Goal: Task Accomplishment & Management: Complete application form

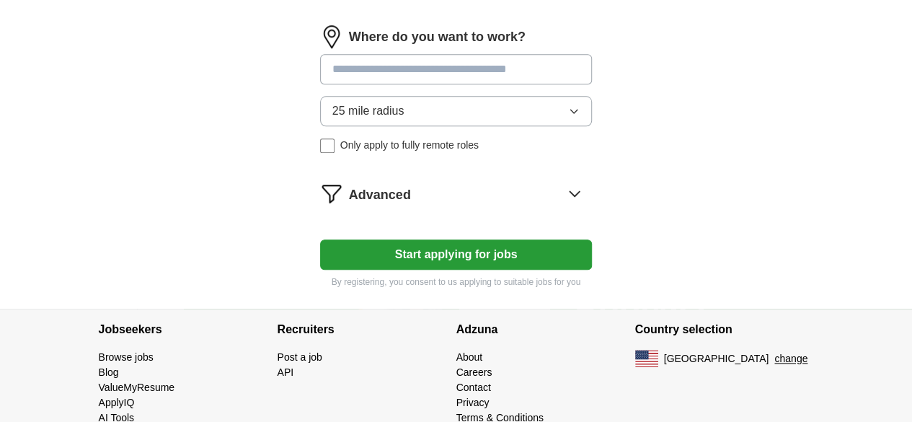
scroll to position [699, 0]
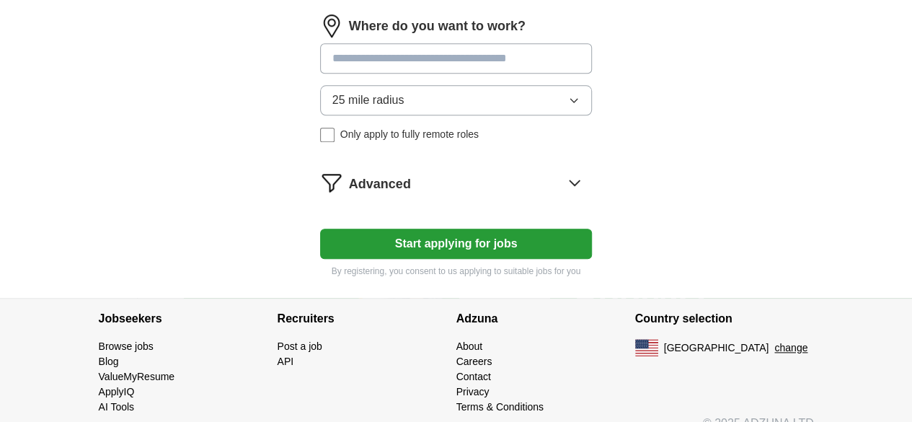
click at [480, 229] on button "Start applying for jobs" at bounding box center [456, 244] width 273 height 30
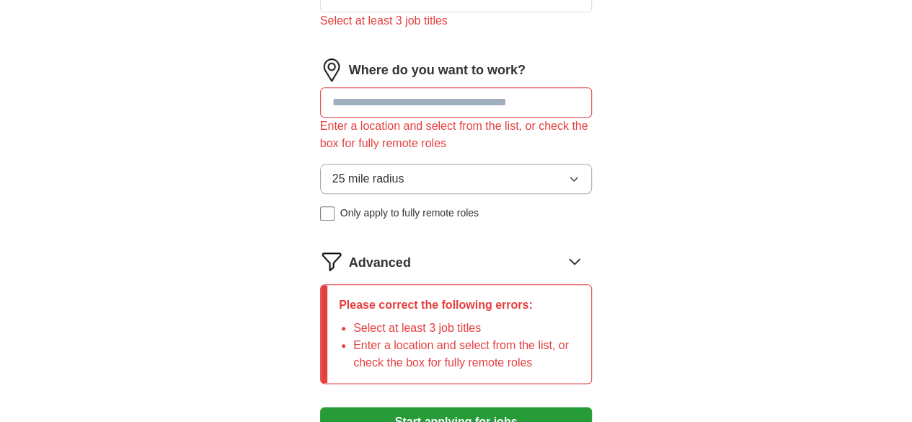
scroll to position [665, 0]
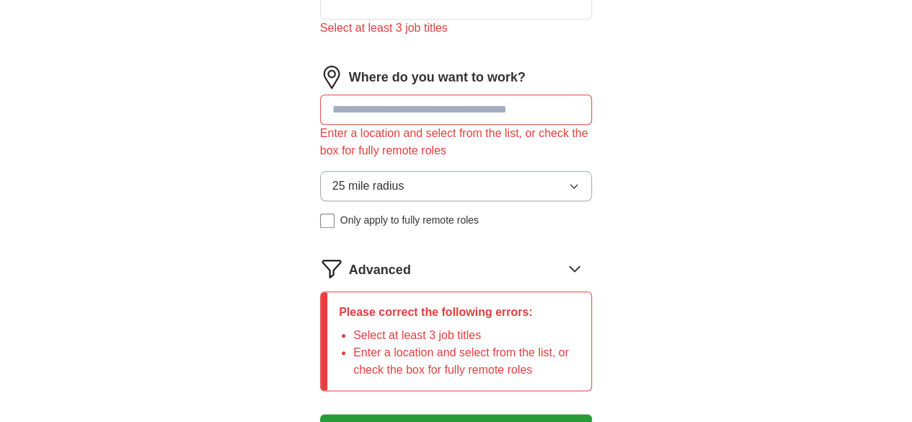
click at [422, 94] on input at bounding box center [456, 109] width 273 height 30
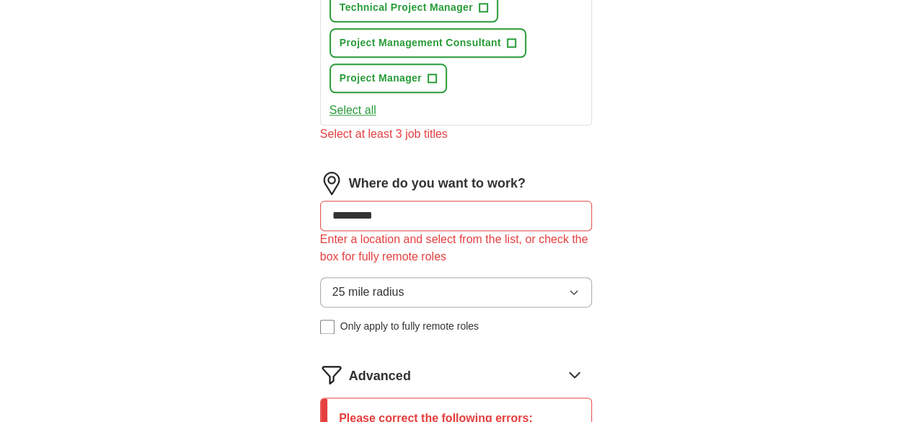
type input "**********"
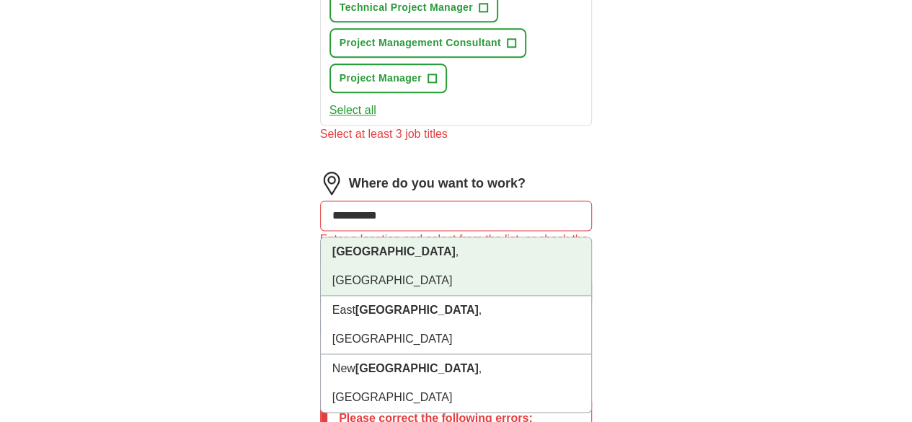
click at [518, 237] on li "[GEOGRAPHIC_DATA] , [GEOGRAPHIC_DATA]" at bounding box center [456, 266] width 271 height 58
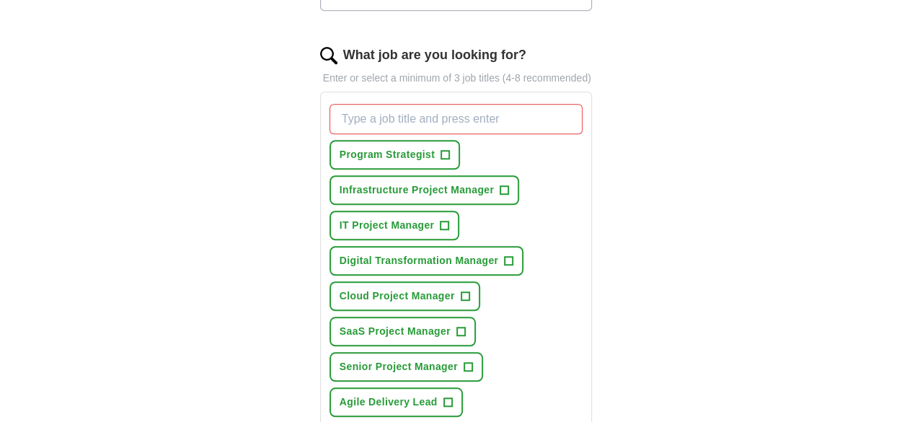
scroll to position [455, 0]
click at [370, 219] on span "IT Project Manager" at bounding box center [387, 226] width 95 height 15
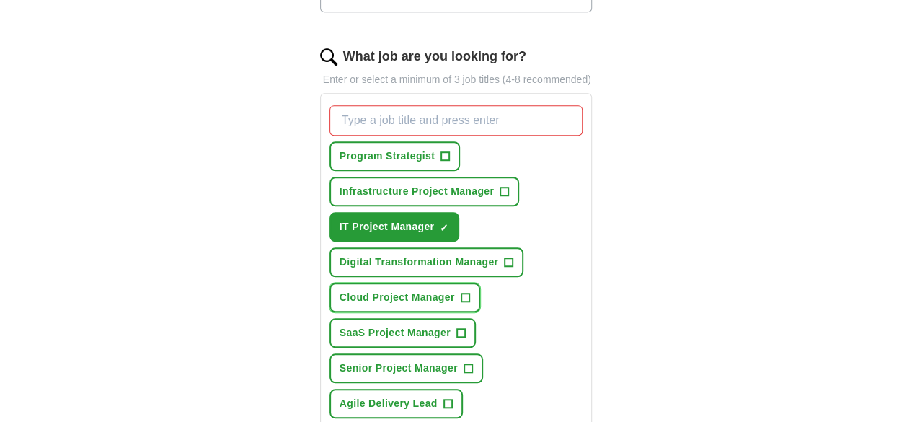
click at [376, 290] on span "Cloud Project Manager" at bounding box center [397, 297] width 115 height 15
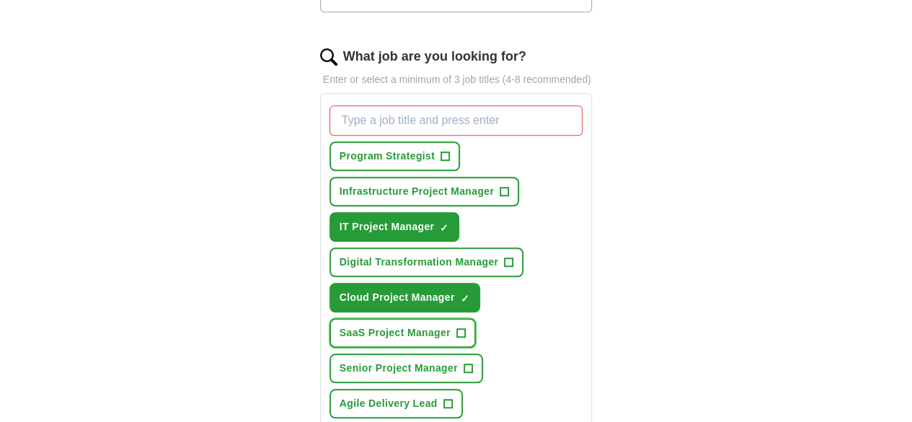
click at [476, 318] on button "SaaS Project Manager +" at bounding box center [403, 333] width 146 height 30
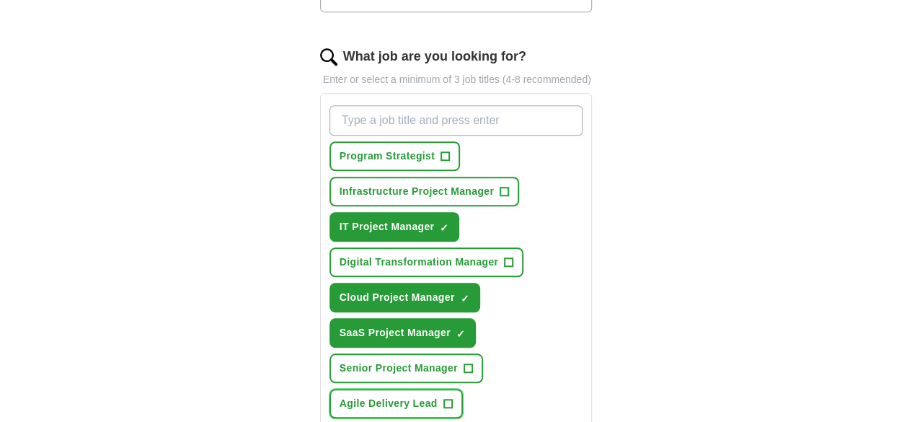
click at [438, 396] on span "Agile Delivery Lead" at bounding box center [389, 403] width 98 height 15
click at [374, 328] on div "Program Strategist + Infrastructure Project Manager + IT Project Manager ✓ × Di…" at bounding box center [457, 315] width 260 height 431
click at [382, 361] on span "Senior Project Manager" at bounding box center [399, 368] width 118 height 15
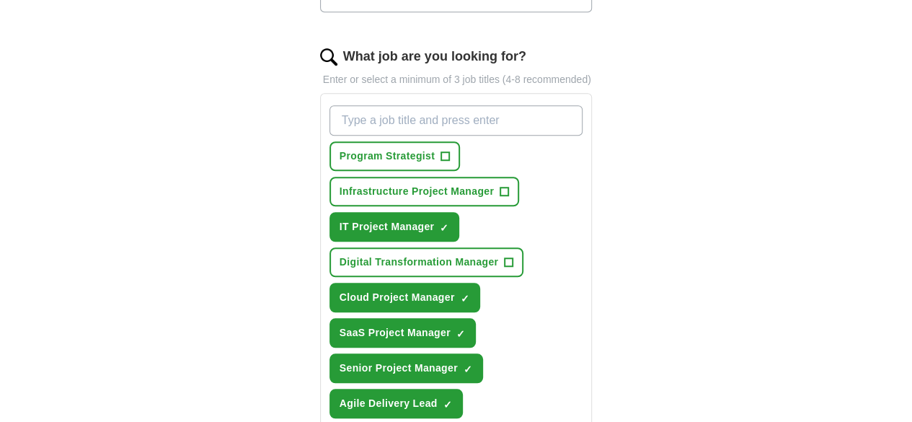
click at [428, 184] on span "Infrastructure Project Manager" at bounding box center [417, 191] width 154 height 15
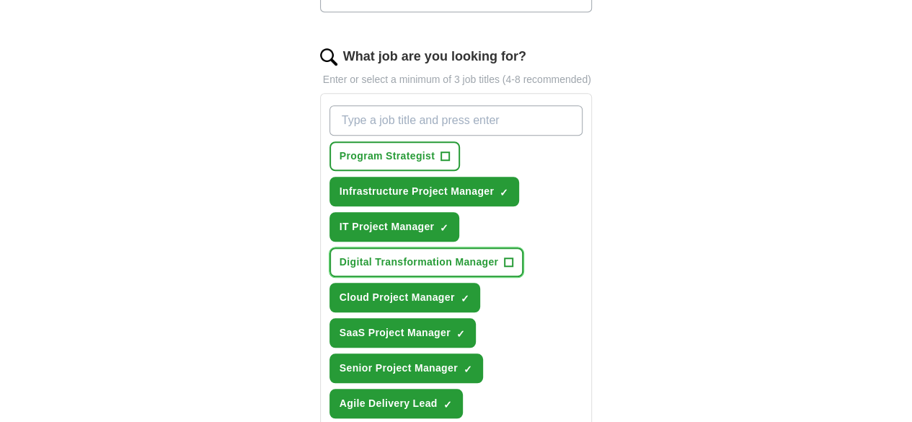
click at [430, 255] on span "Digital Transformation Manager" at bounding box center [419, 262] width 159 height 15
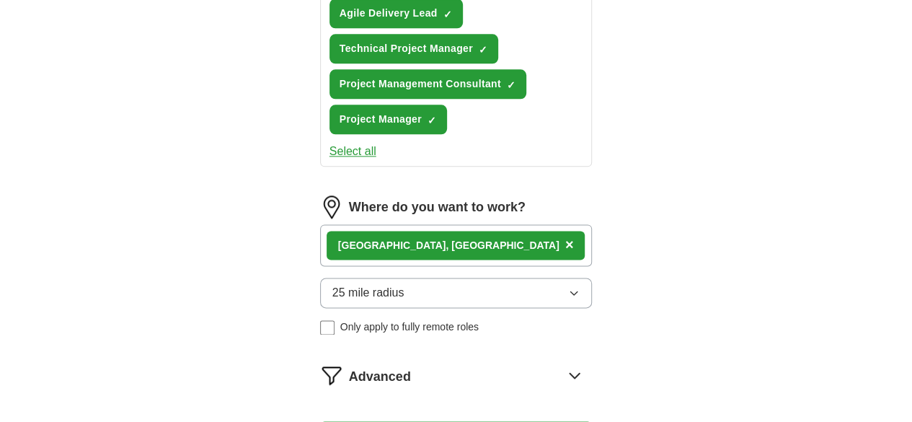
scroll to position [806, 0]
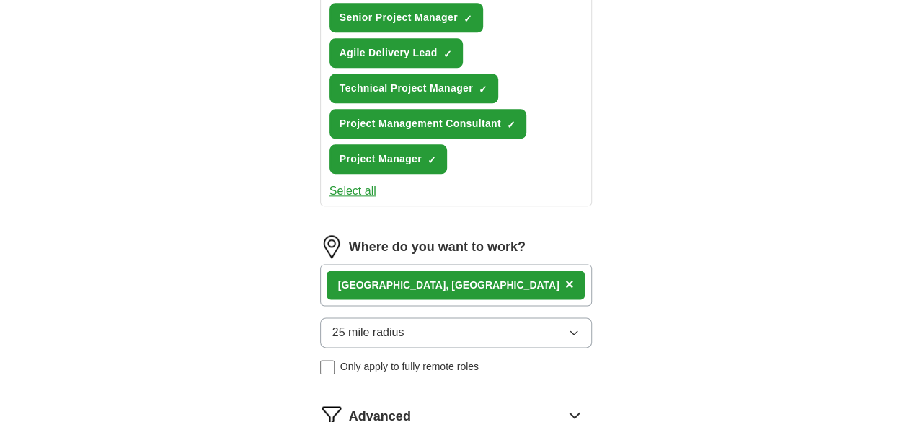
select select "**"
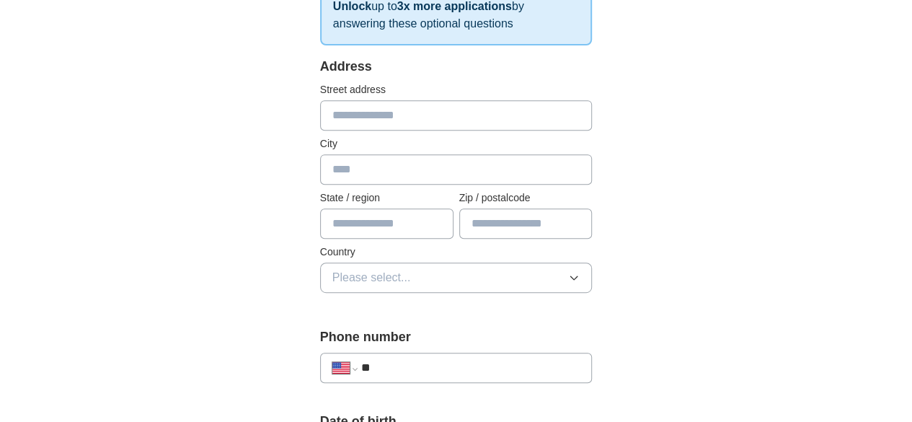
scroll to position [271, 0]
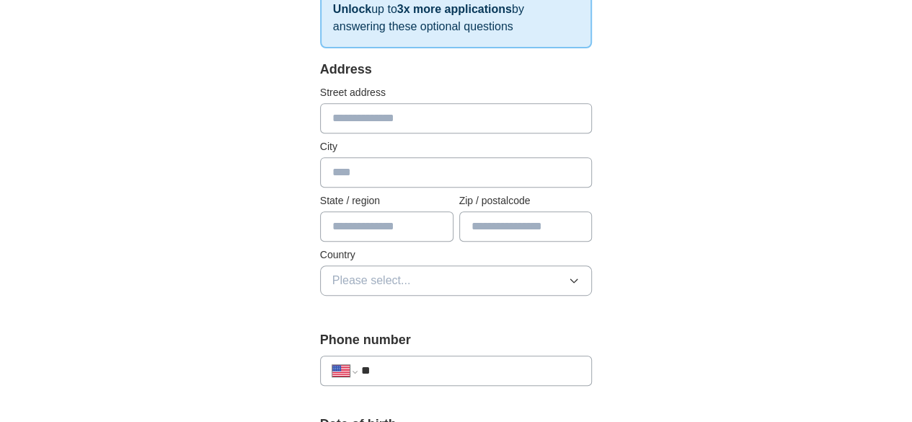
click at [387, 125] on input "text" at bounding box center [456, 118] width 273 height 30
type input "**********"
type input "**"
type input "*****"
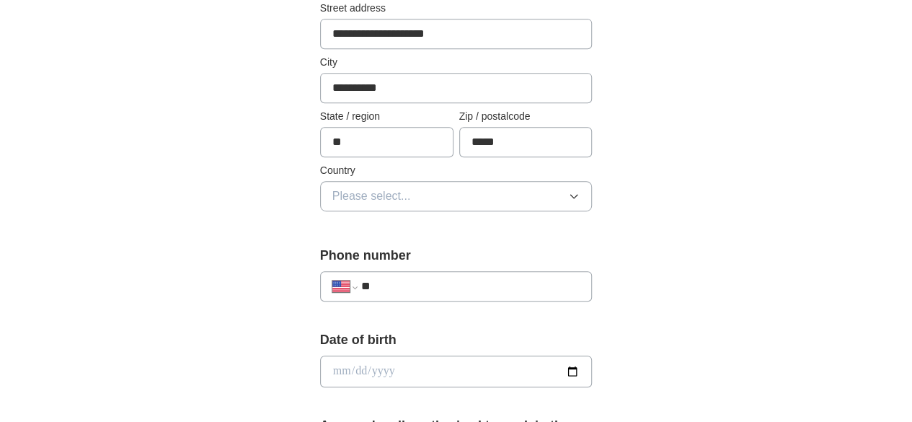
scroll to position [359, 0]
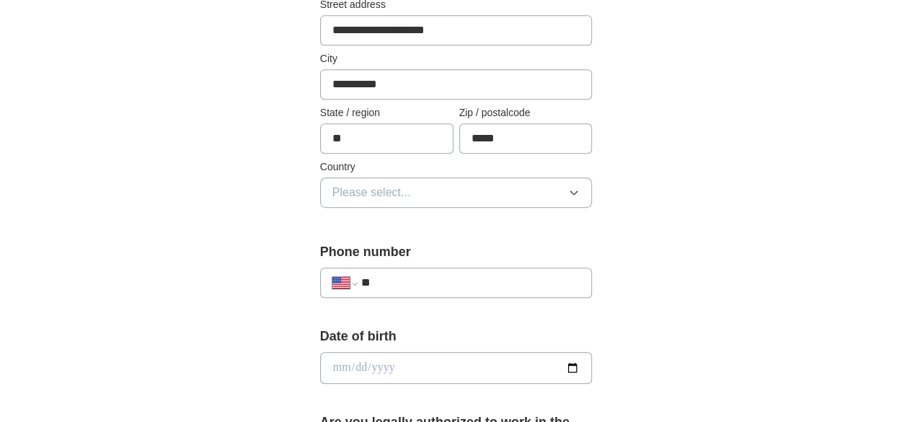
click at [394, 190] on button "Please select..." at bounding box center [456, 192] width 273 height 30
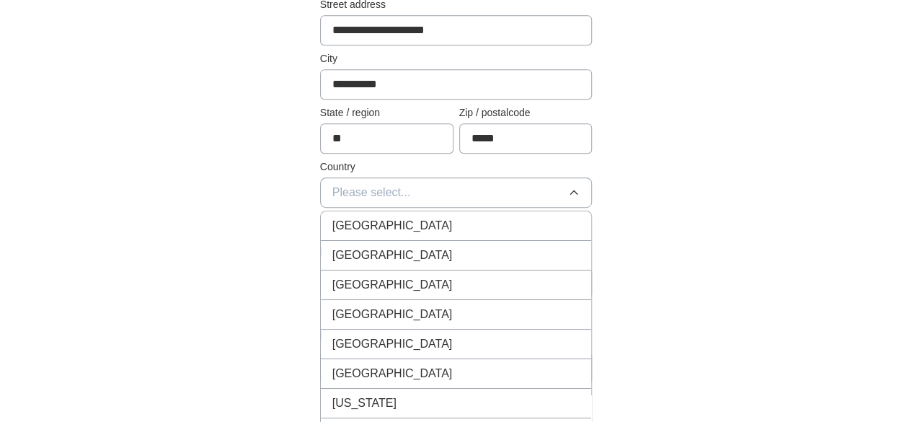
click at [444, 247] on div "[GEOGRAPHIC_DATA]" at bounding box center [456, 255] width 248 height 17
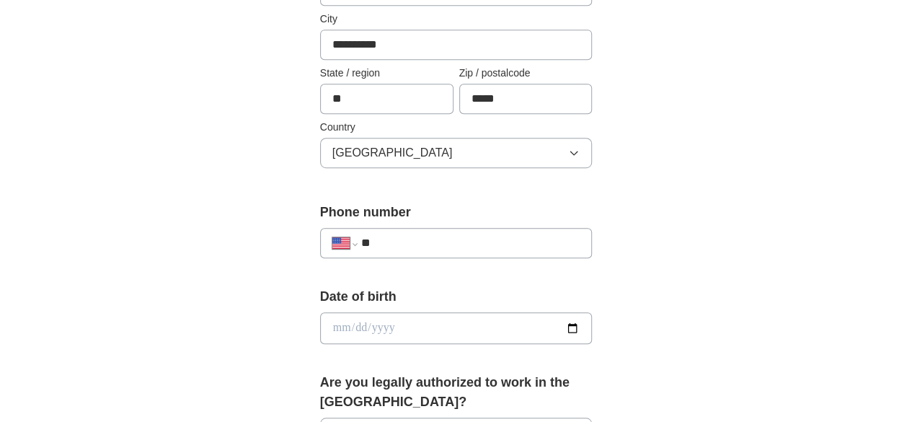
scroll to position [400, 0]
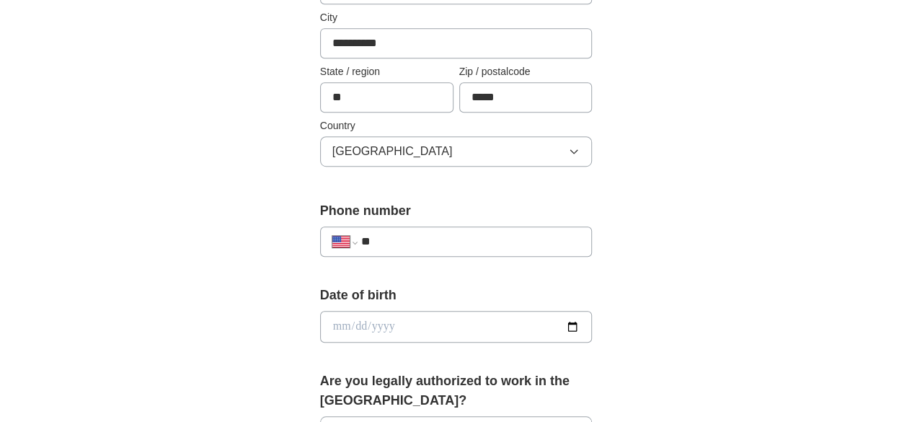
drag, startPoint x: 443, startPoint y: 235, endPoint x: 473, endPoint y: 269, distance: 45.5
paste input "**********"
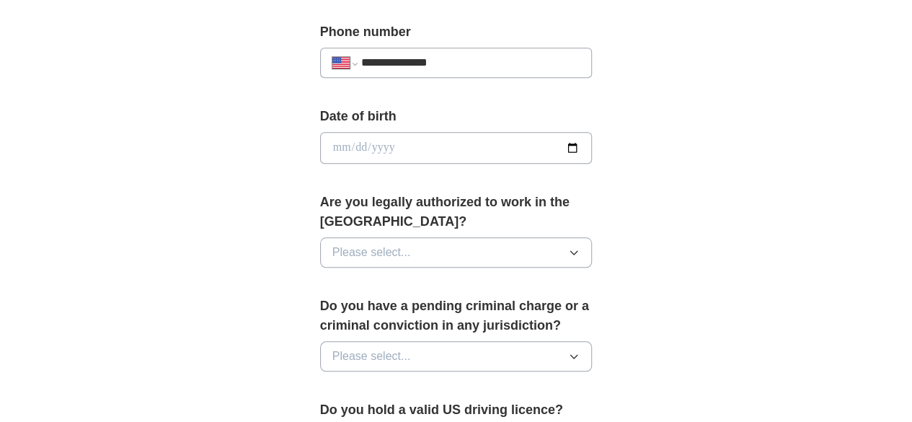
scroll to position [604, 0]
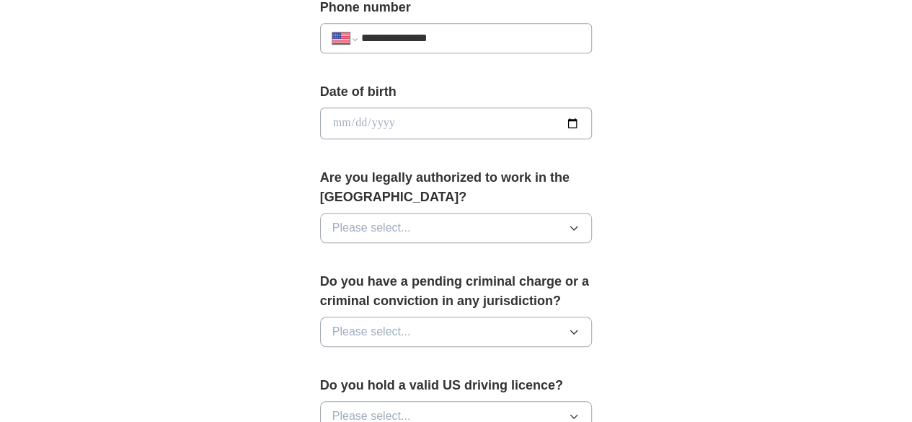
type input "**********"
click at [563, 213] on button "Please select..." at bounding box center [456, 228] width 273 height 30
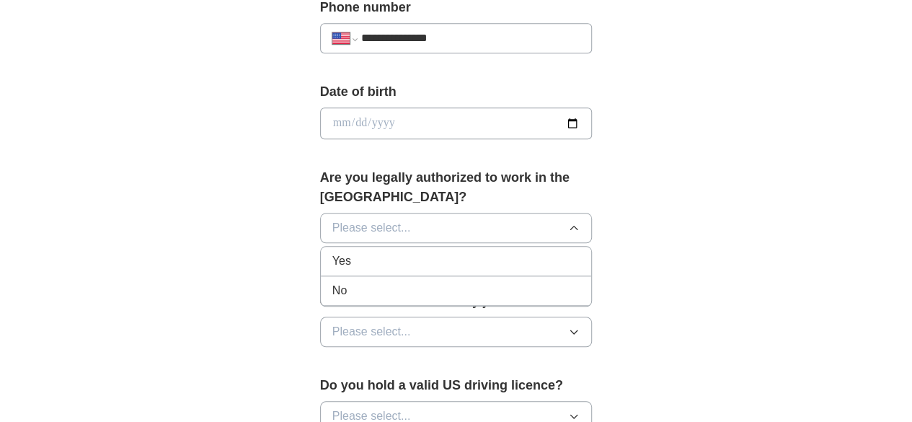
click at [364, 252] on div "Yes" at bounding box center [456, 260] width 248 height 17
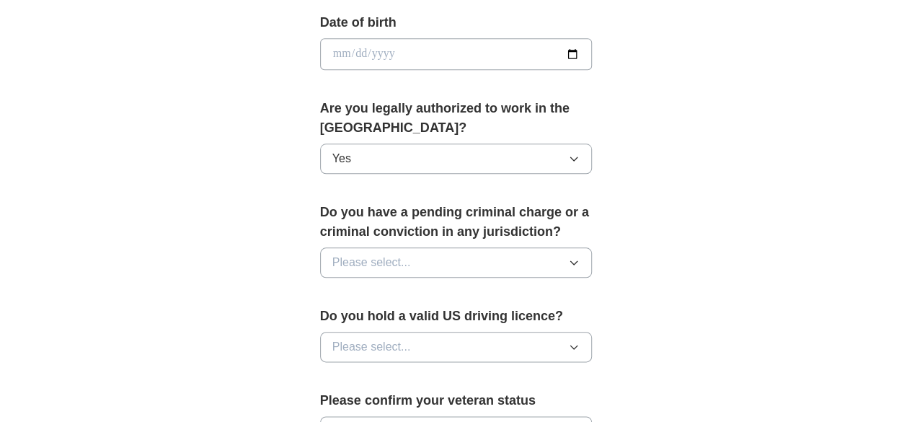
scroll to position [674, 0]
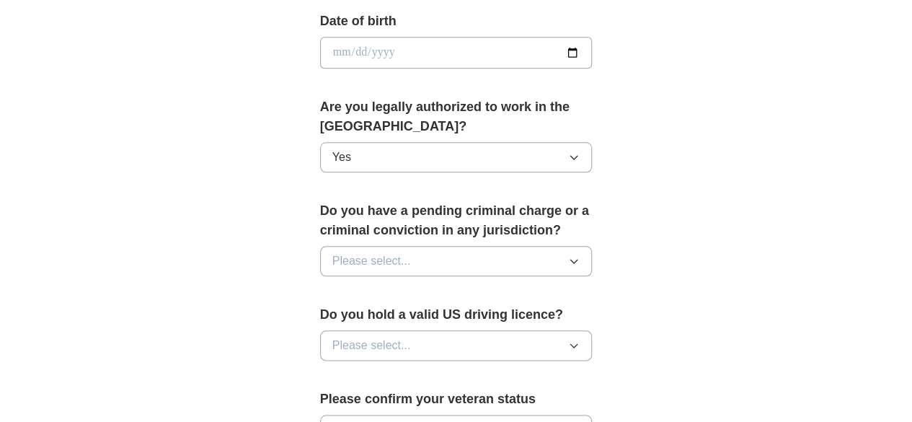
click at [407, 246] on button "Please select..." at bounding box center [456, 261] width 273 height 30
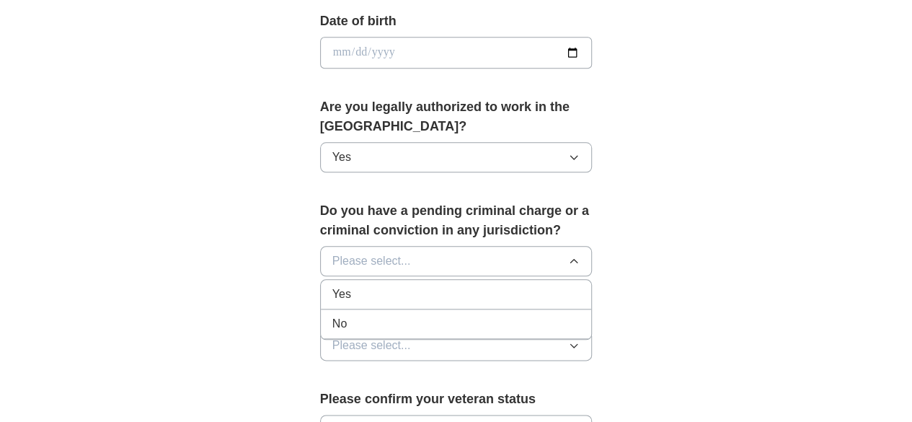
click at [343, 315] on div "No" at bounding box center [456, 323] width 248 height 17
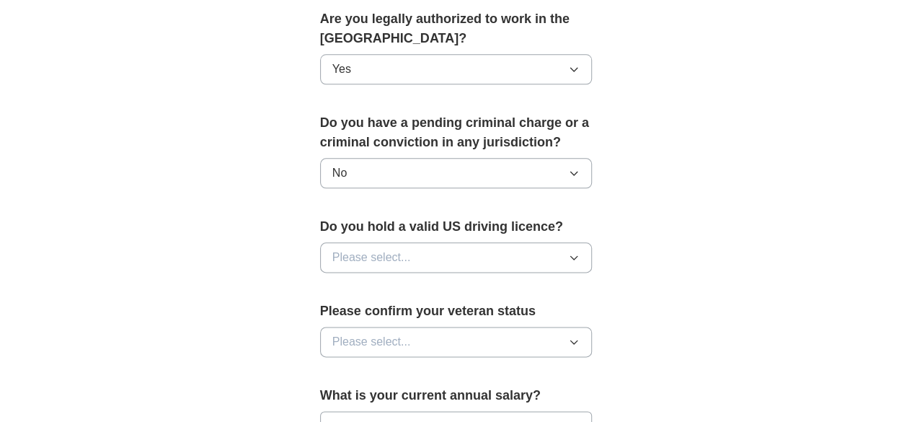
scroll to position [764, 0]
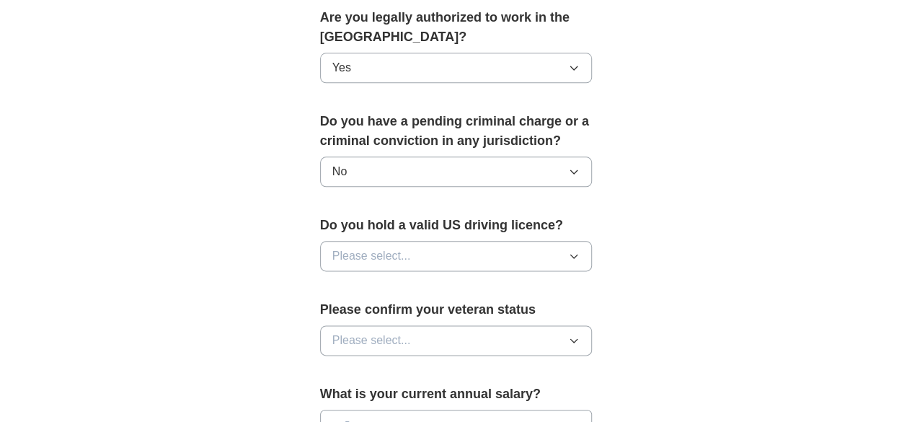
click at [412, 241] on button "Please select..." at bounding box center [456, 256] width 273 height 30
click at [335, 281] on div "Yes" at bounding box center [456, 289] width 248 height 17
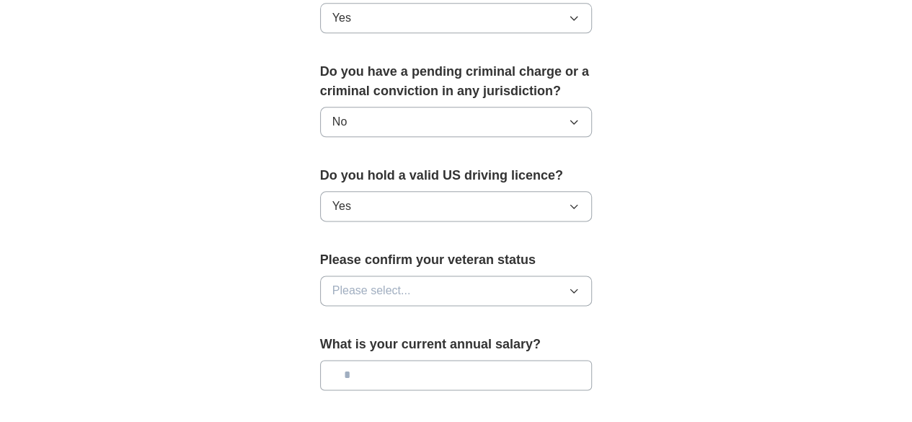
scroll to position [816, 0]
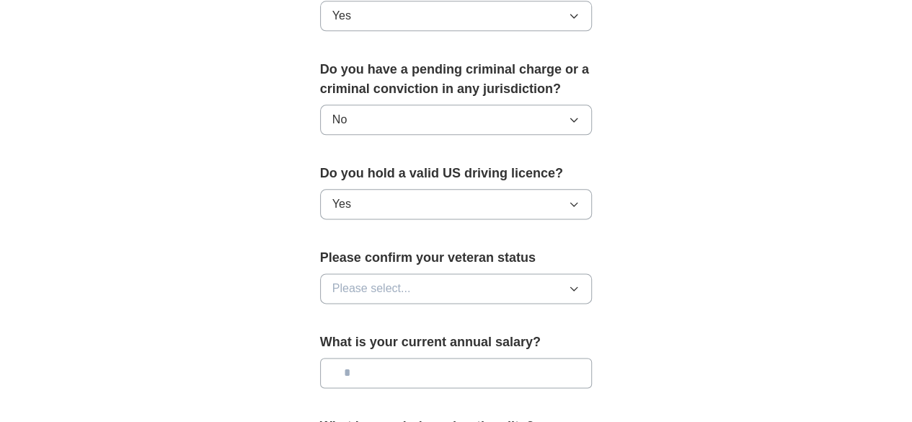
click at [374, 280] on span "Please select..." at bounding box center [371, 288] width 79 height 17
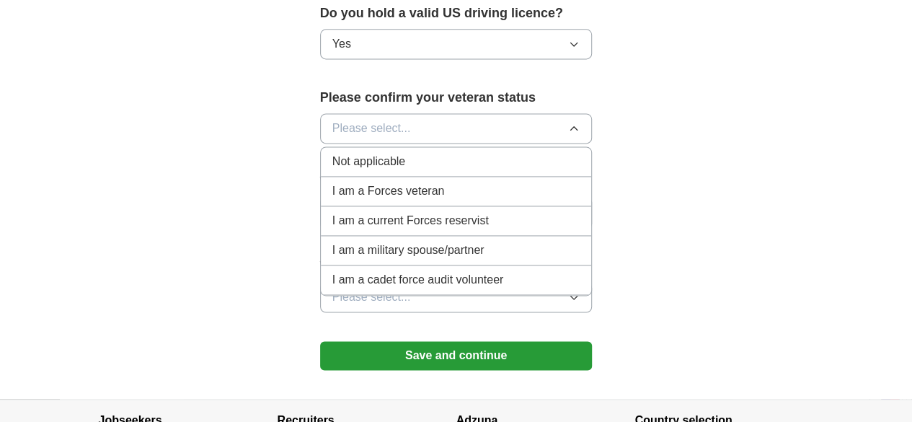
scroll to position [977, 0]
click at [405, 152] on div "Not applicable" at bounding box center [456, 160] width 248 height 17
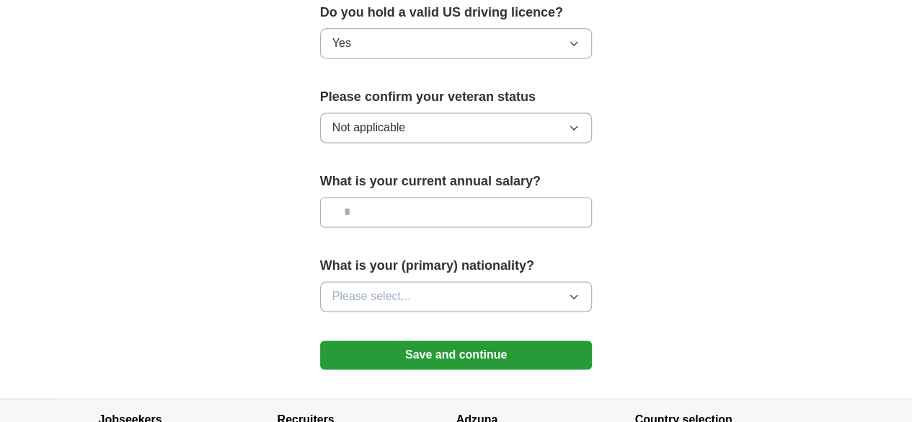
click at [443, 197] on input "text" at bounding box center [456, 212] width 273 height 30
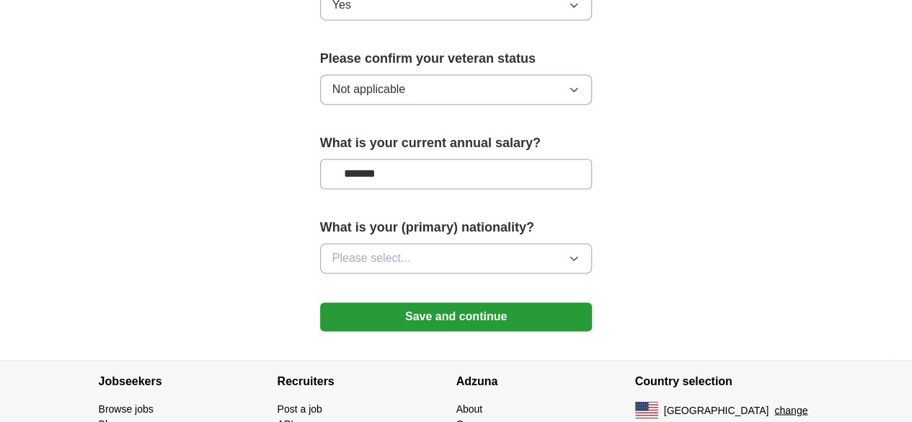
scroll to position [1015, 0]
type input "*******"
click at [480, 242] on button "Please select..." at bounding box center [456, 257] width 273 height 30
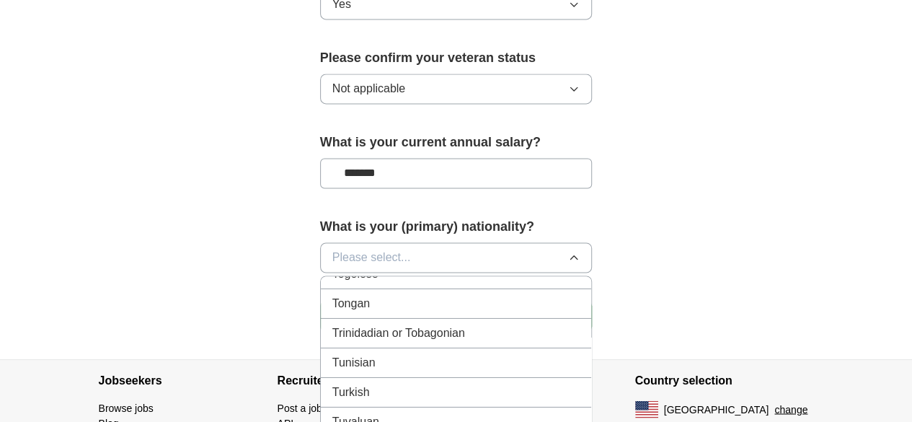
scroll to position [5249, 0]
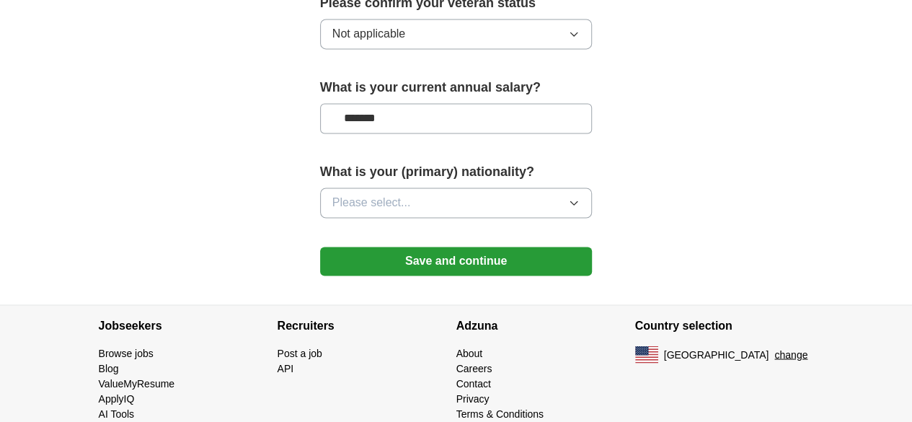
scroll to position [1072, 0]
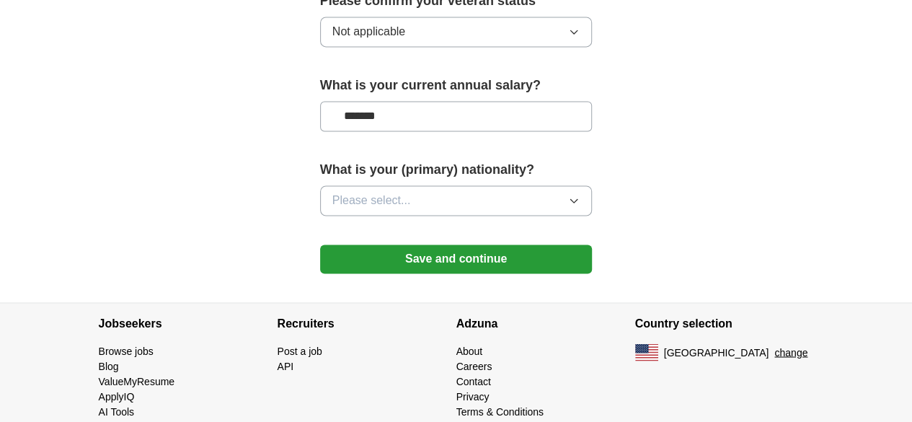
click at [451, 185] on button "Please select..." at bounding box center [456, 200] width 273 height 30
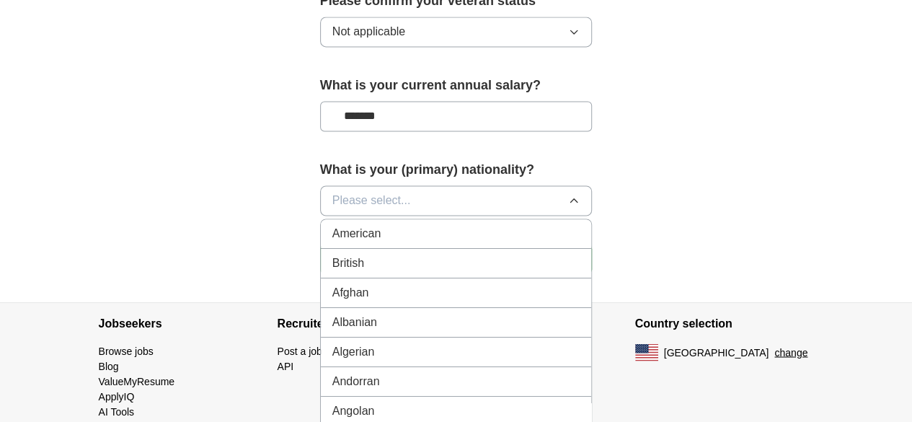
click at [420, 225] on div "American" at bounding box center [456, 233] width 248 height 17
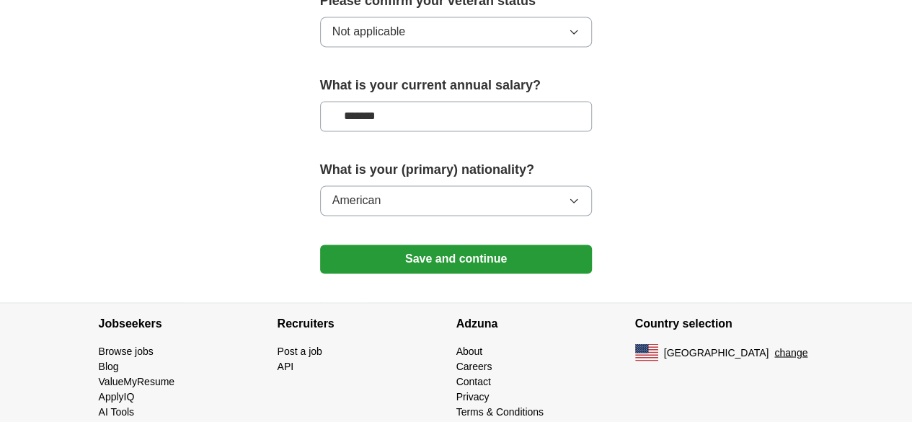
click at [470, 244] on button "Save and continue" at bounding box center [456, 258] width 273 height 29
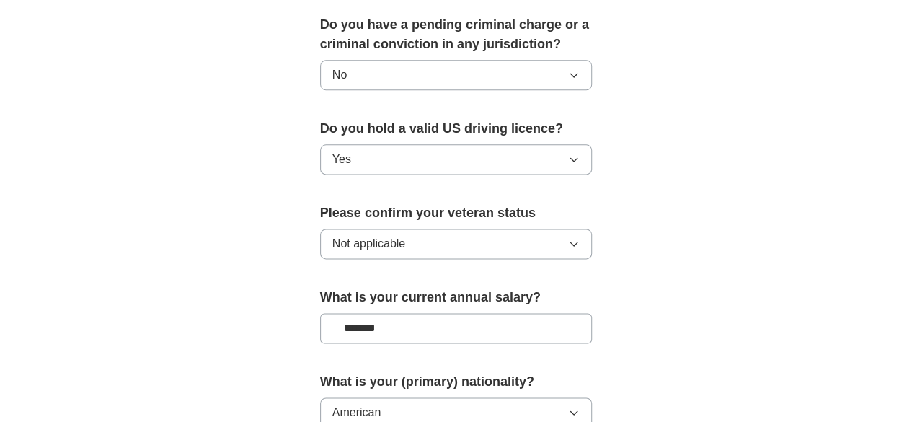
scroll to position [770, 0]
